Goal: Navigation & Orientation: Understand site structure

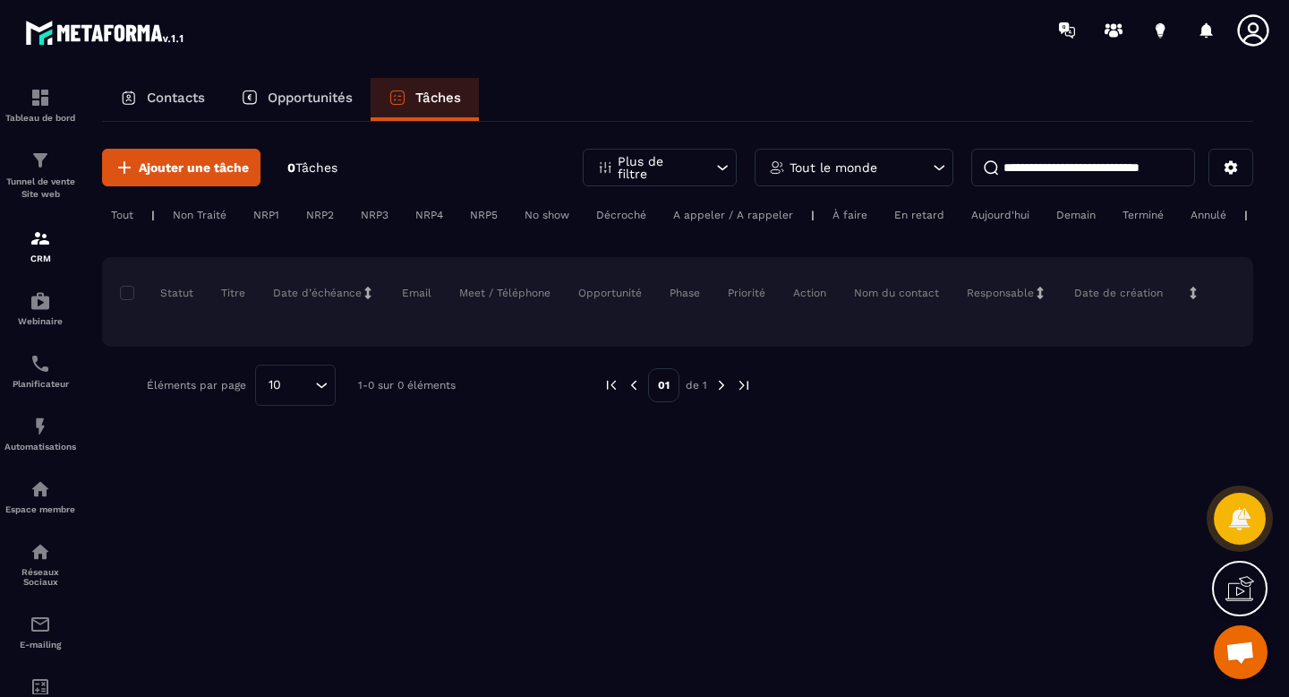
click at [175, 94] on p "Contacts" at bounding box center [176, 98] width 58 height 16
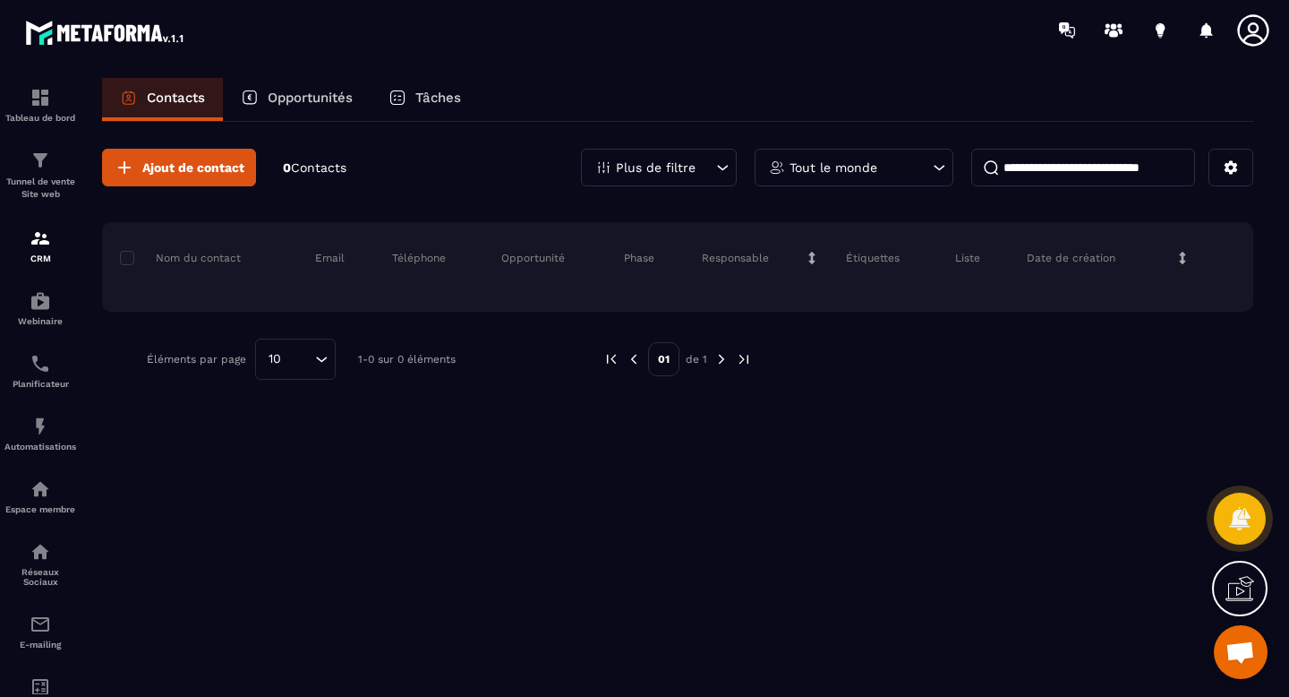
click at [271, 98] on p "Opportunités" at bounding box center [310, 98] width 85 height 16
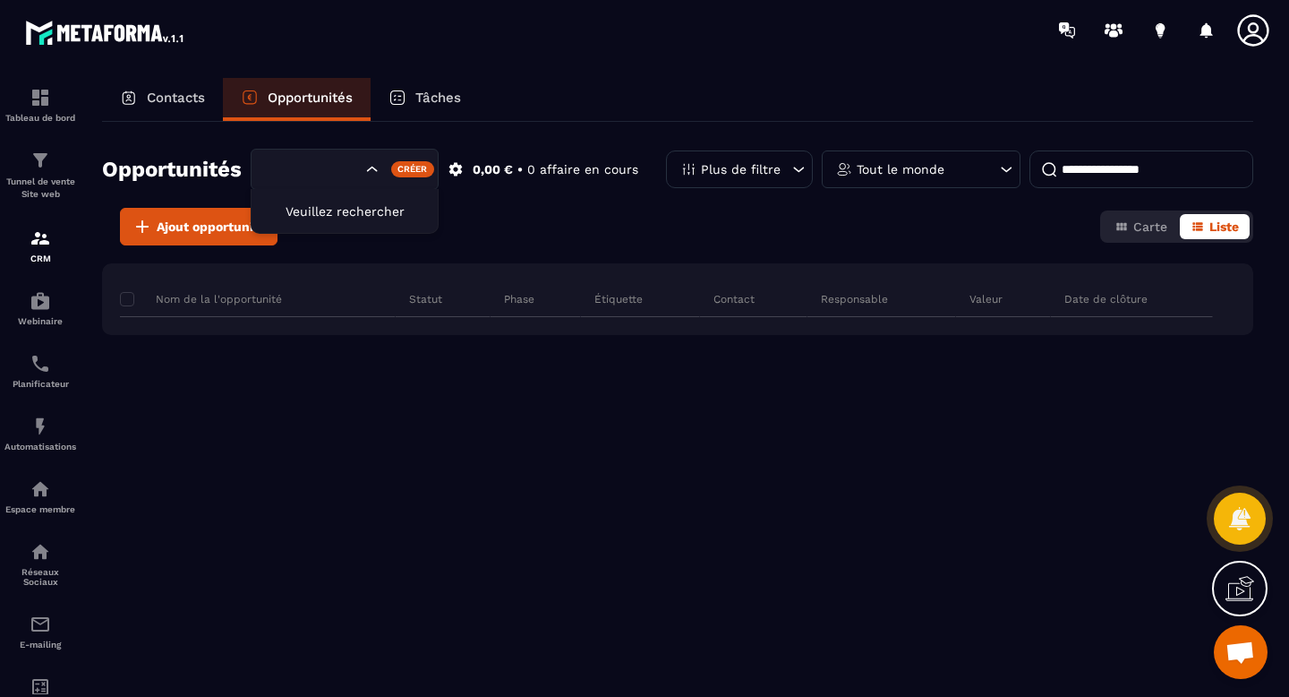
click at [366, 169] on icon "Search for option" at bounding box center [373, 169] width 18 height 18
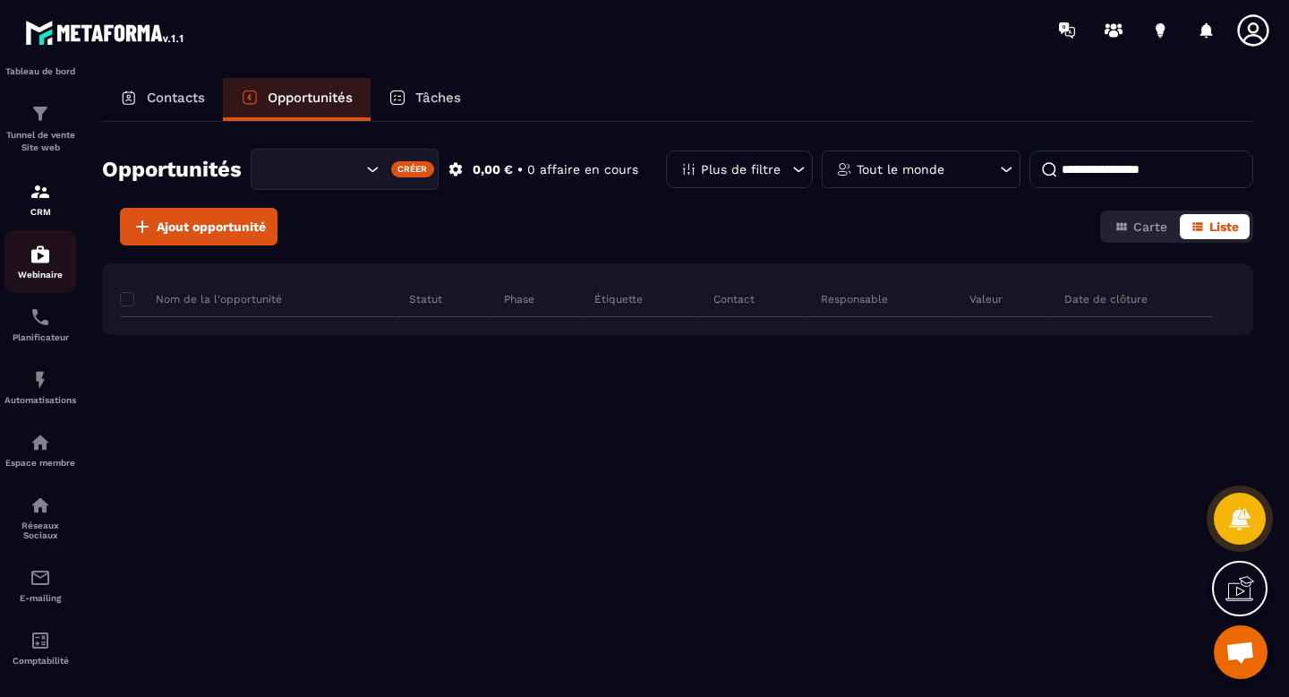
scroll to position [131, 0]
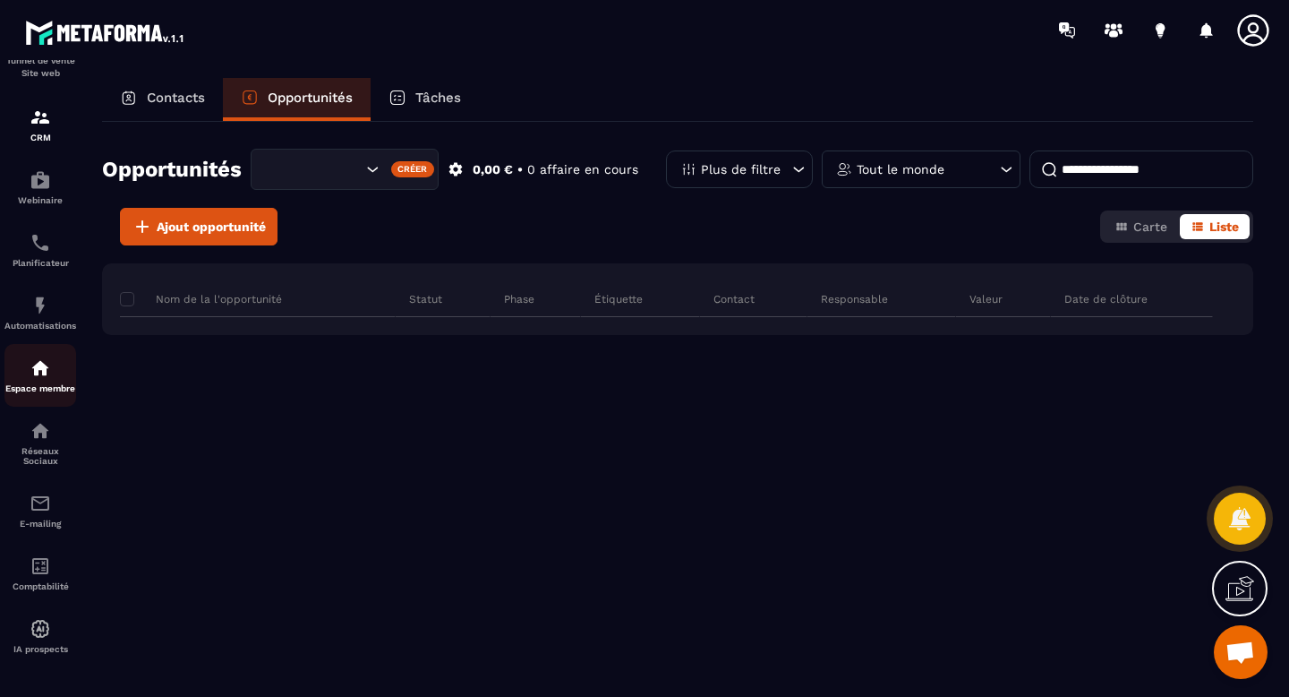
click at [24, 357] on div "Espace membre" at bounding box center [40, 375] width 72 height 36
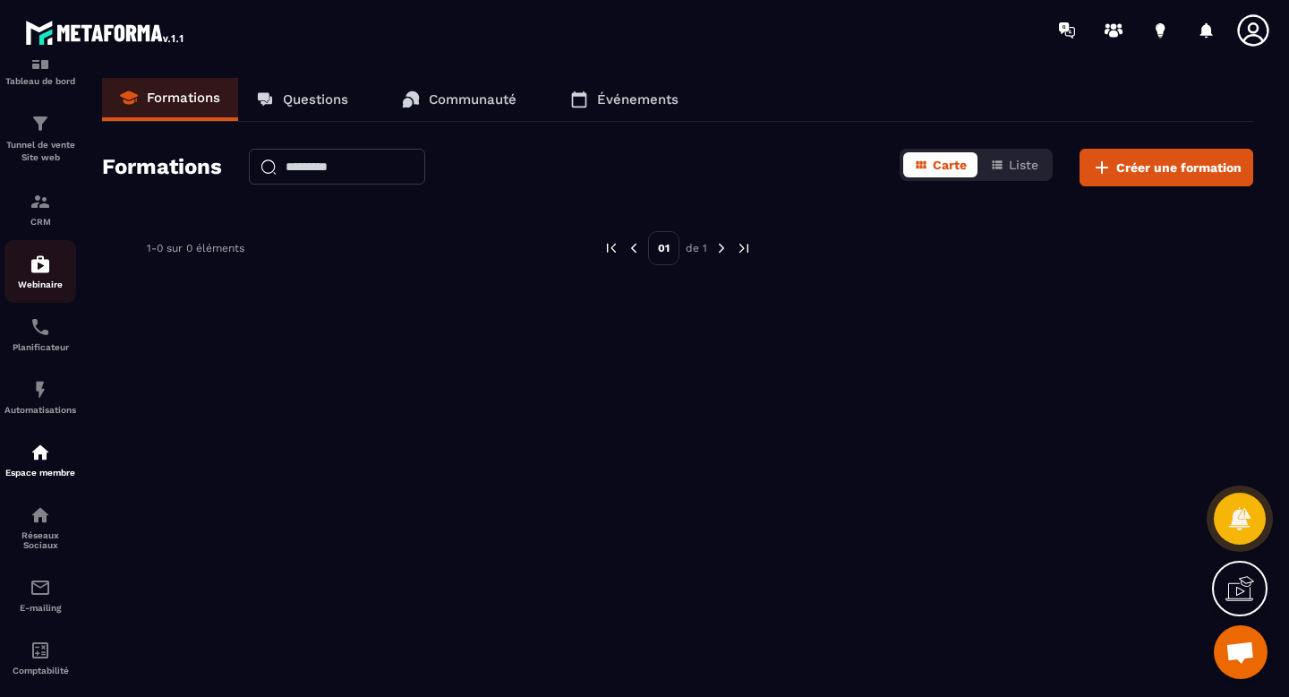
scroll to position [131, 0]
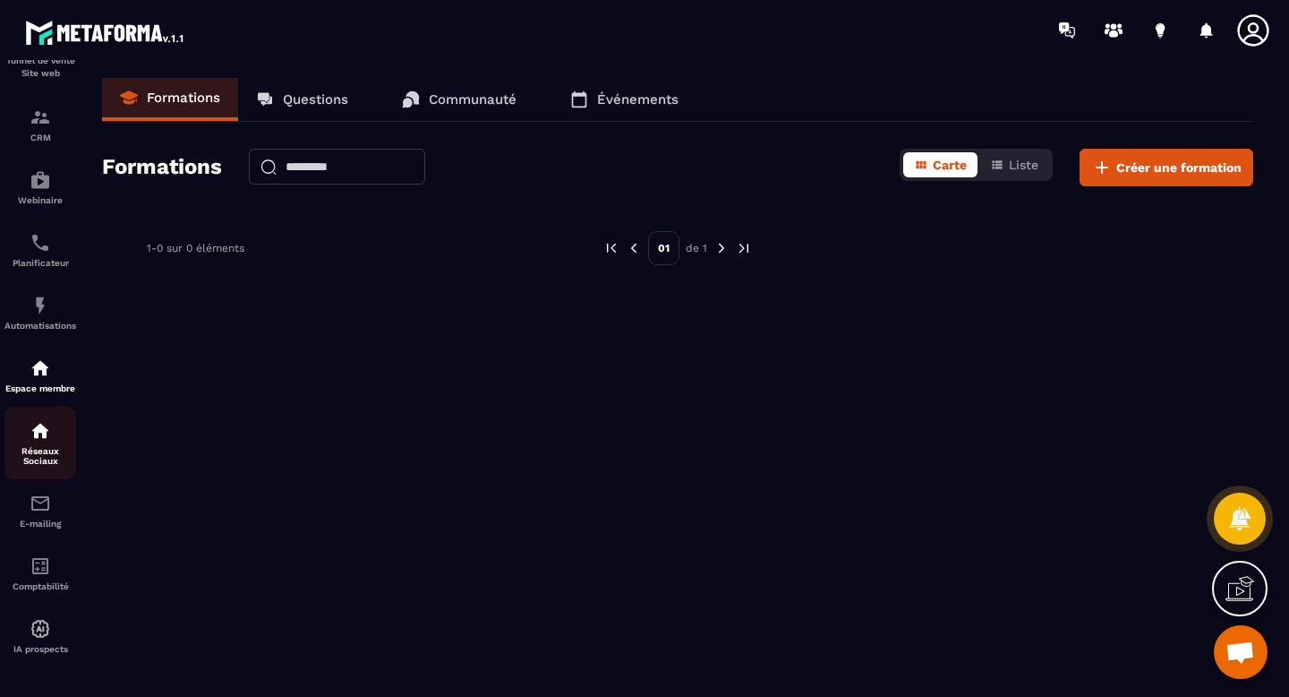
click at [50, 454] on p "Réseaux Sociaux" at bounding box center [40, 456] width 72 height 20
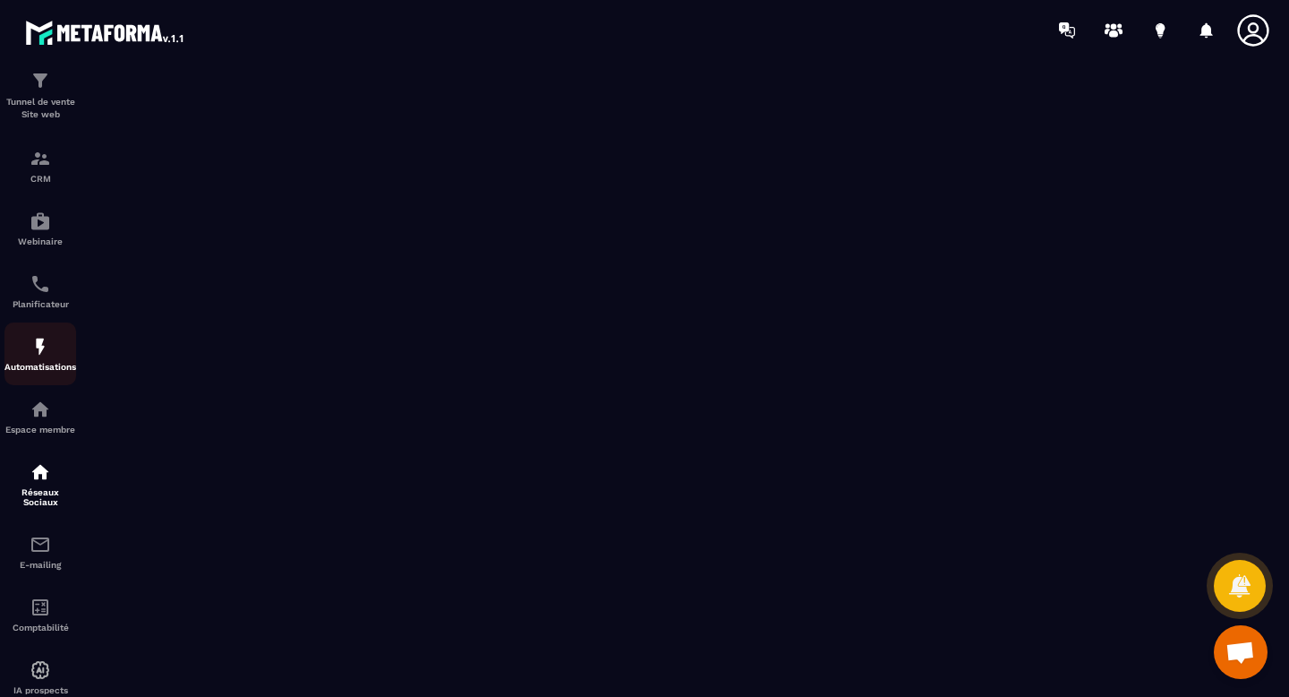
scroll to position [131, 0]
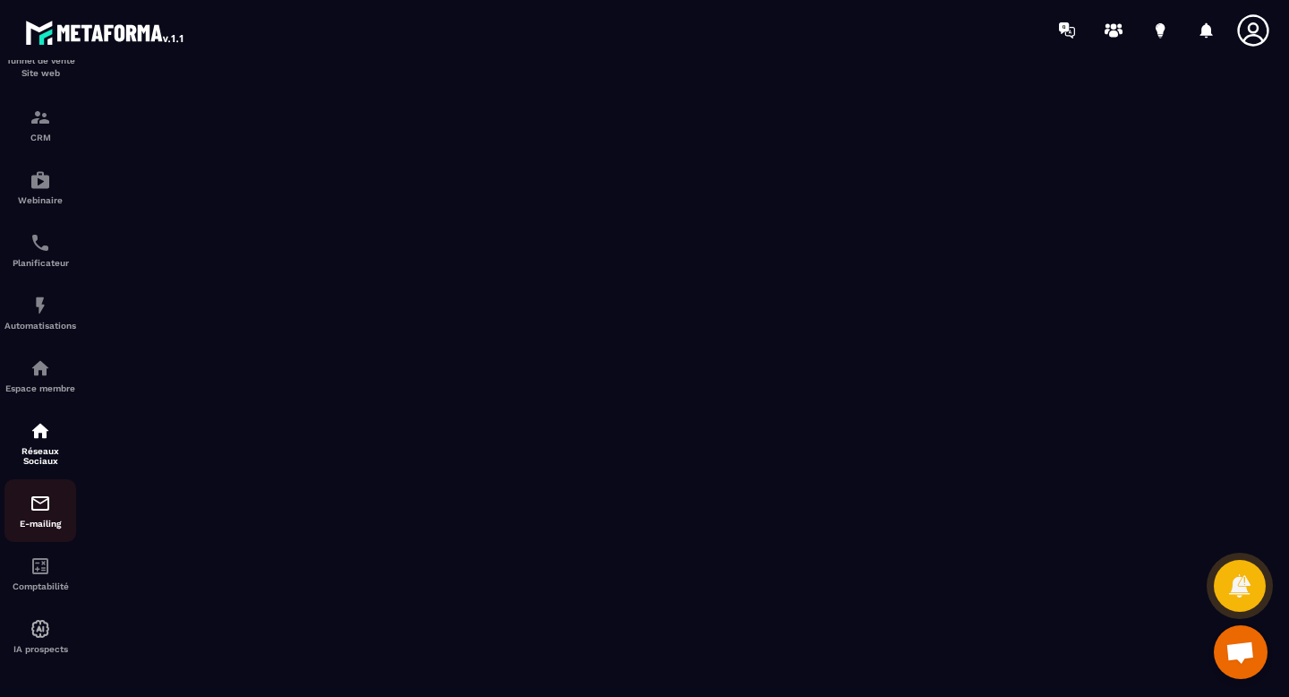
click at [28, 500] on div "E-mailing" at bounding box center [40, 510] width 72 height 36
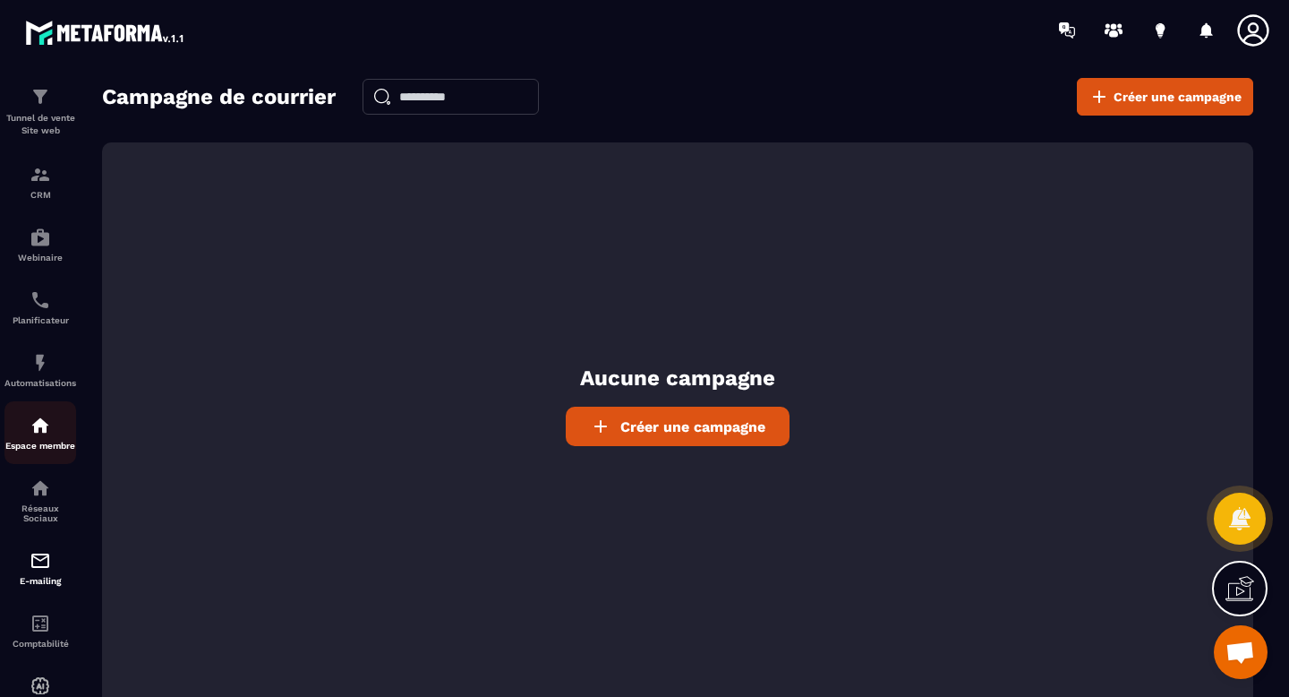
scroll to position [131, 0]
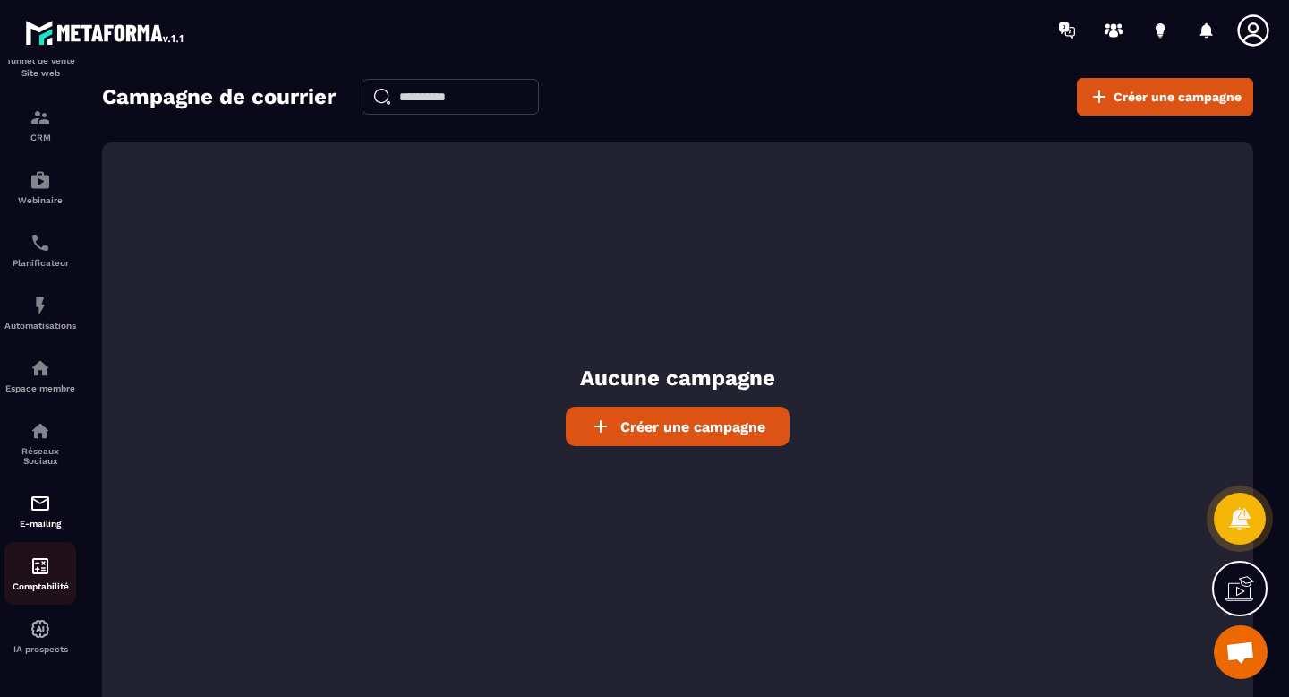
click at [38, 561] on img at bounding box center [40, 565] width 21 height 21
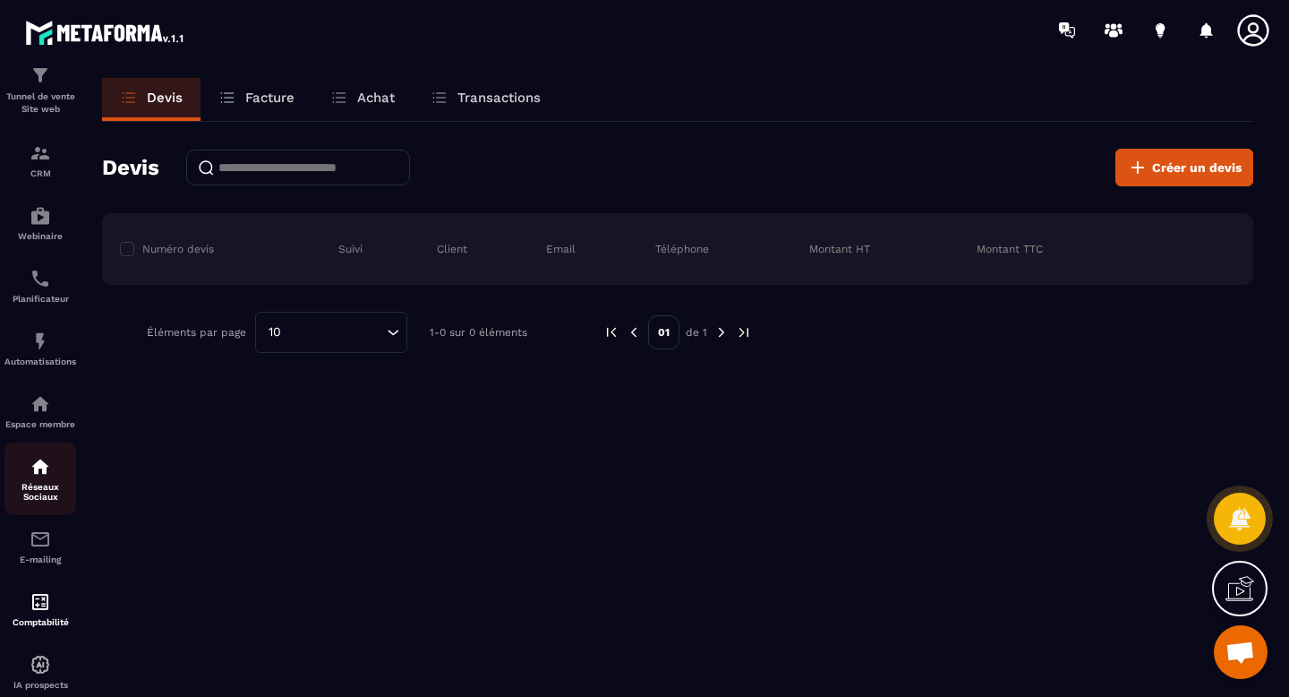
scroll to position [131, 0]
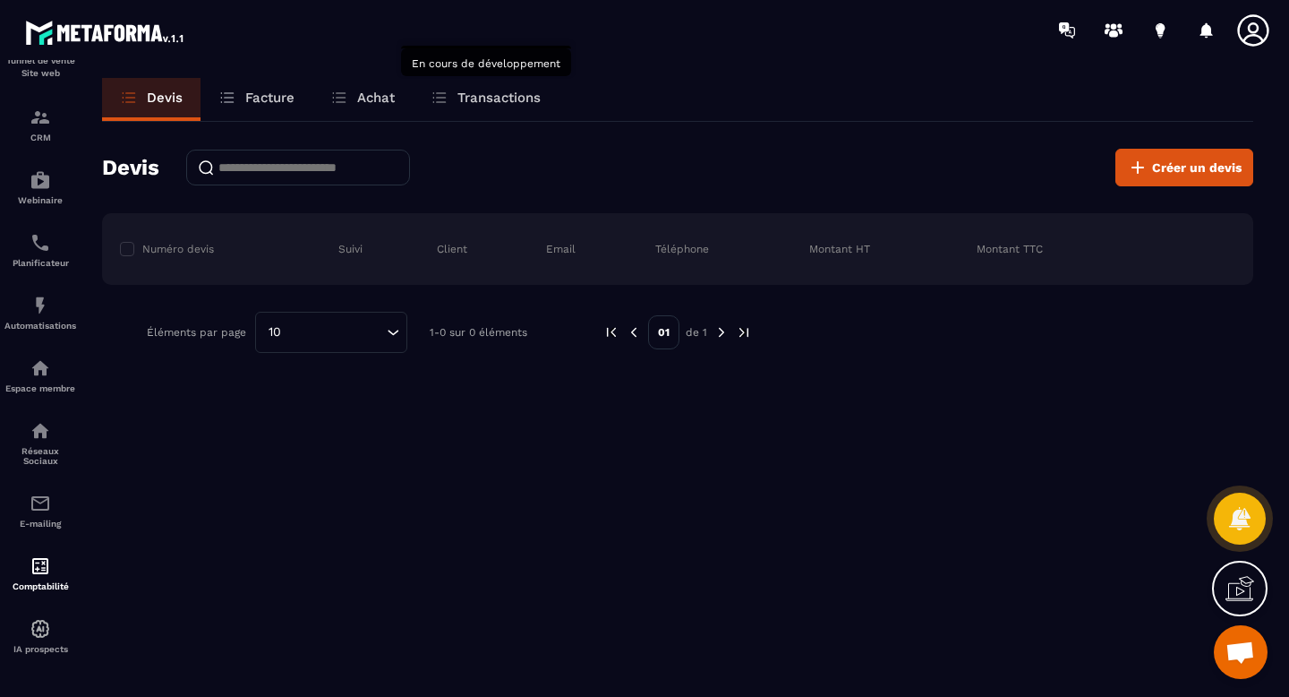
click at [486, 98] on p "Transactions" at bounding box center [499, 98] width 83 height 16
click at [492, 94] on p "Transactions" at bounding box center [499, 98] width 83 height 16
click at [459, 95] on p "Transactions" at bounding box center [499, 98] width 83 height 16
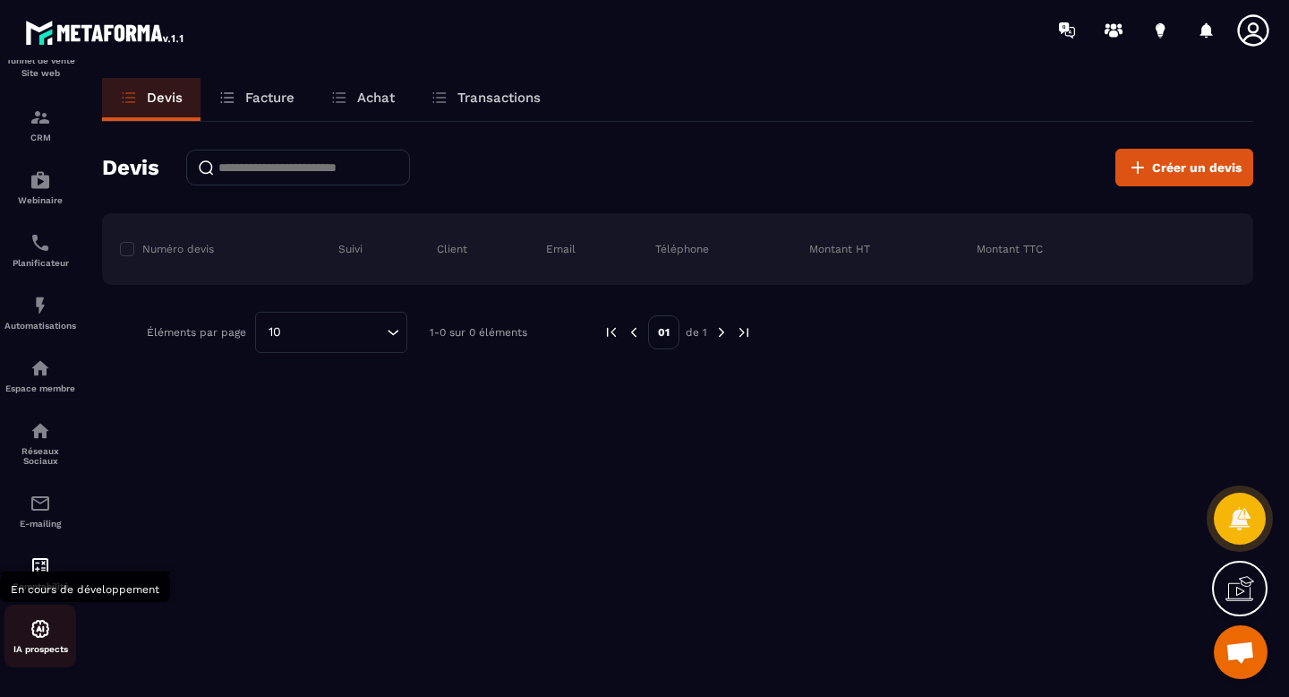
click at [46, 621] on img at bounding box center [40, 628] width 21 height 21
